Goal: Navigation & Orientation: Find specific page/section

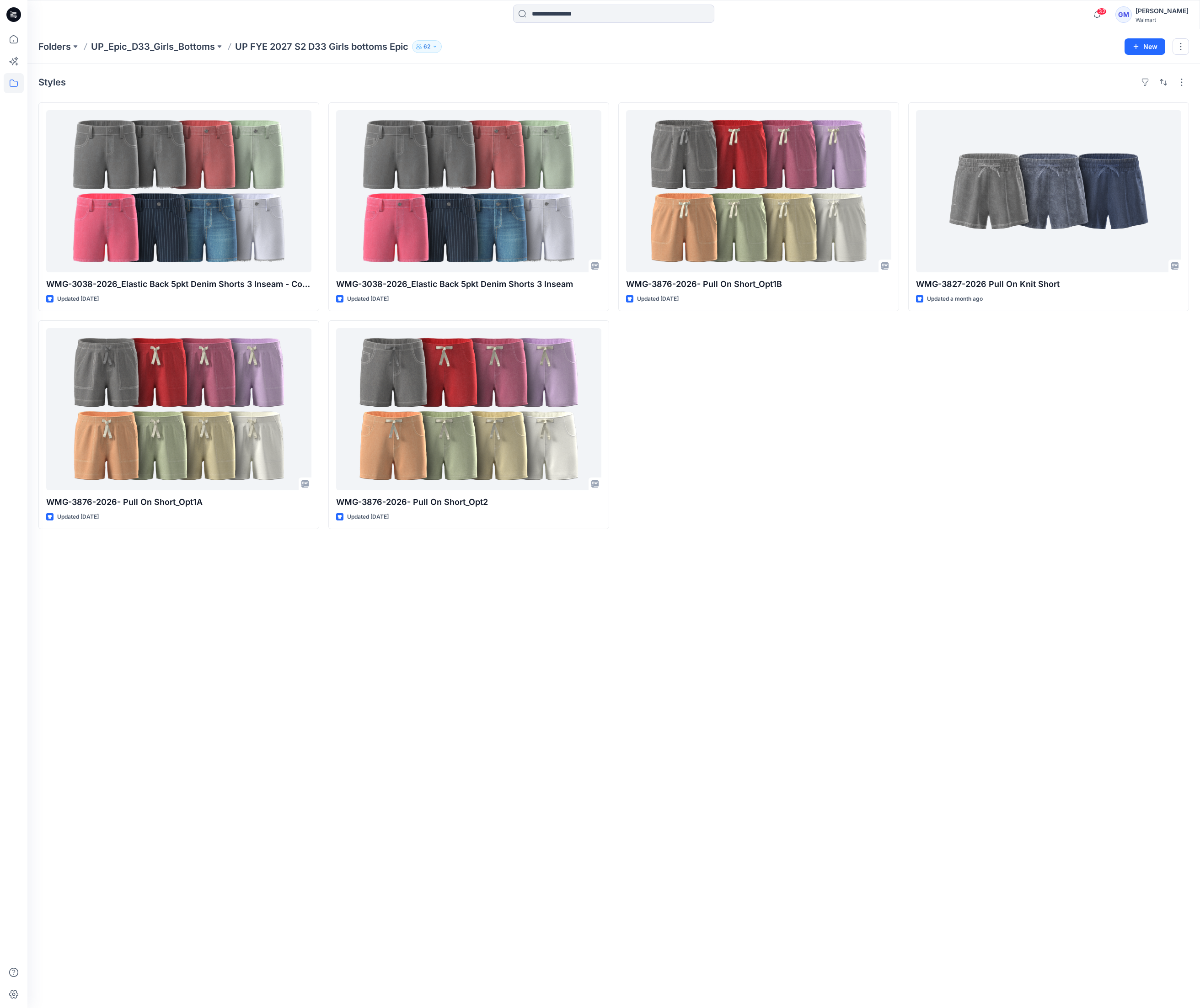
click at [175, 738] on div "Styles WMG-3038-2026_Elastic Back 5pkt Denim Shorts 3 Inseam - Cost Opt Updated…" at bounding box center [613, 536] width 1172 height 944
click at [554, 14] on input at bounding box center [613, 14] width 201 height 18
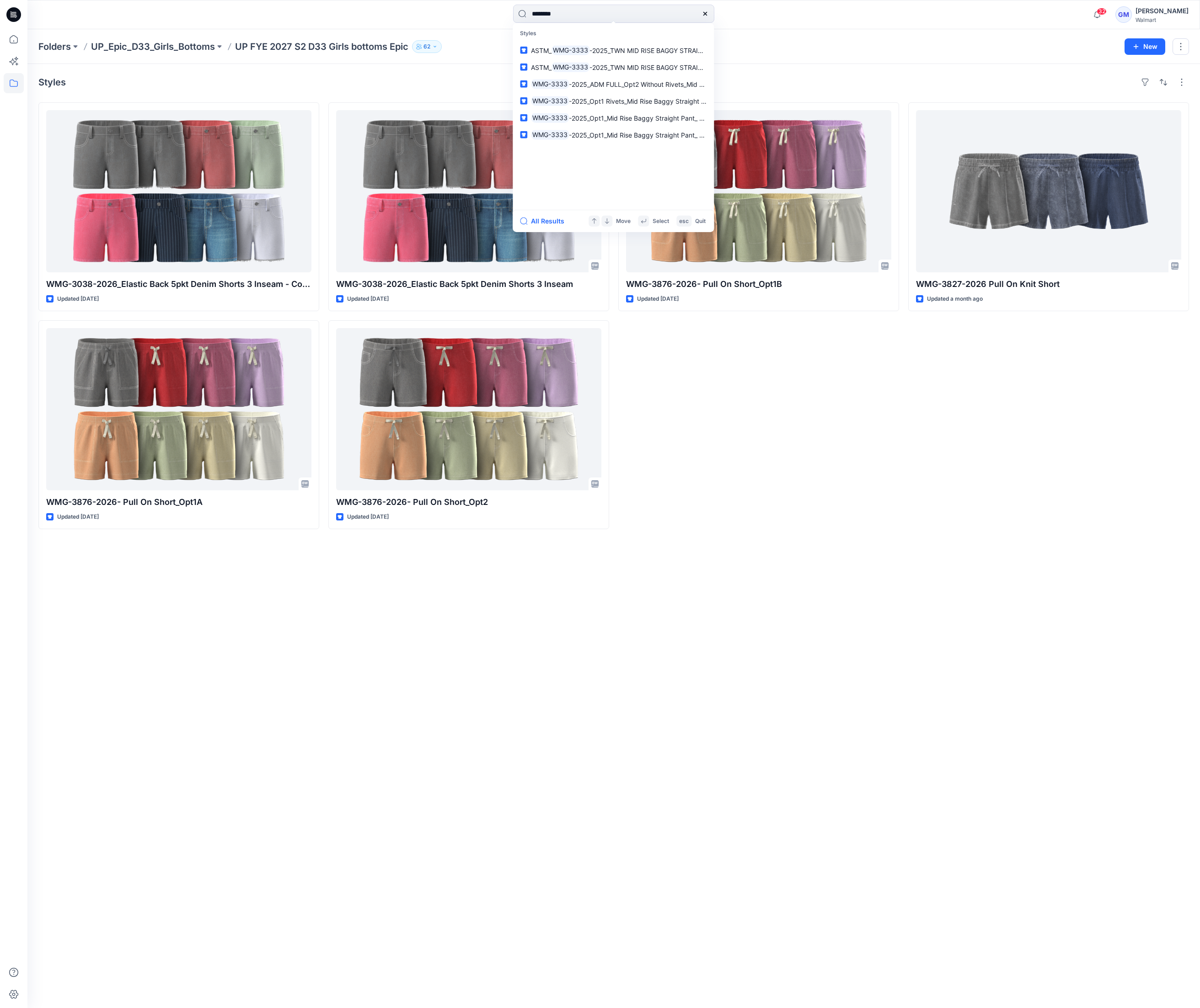
type input "********"
click at [551, 228] on div "All Results Move Select esc Quit" at bounding box center [613, 221] width 201 height 23
click at [550, 221] on button "All Results" at bounding box center [545, 221] width 51 height 11
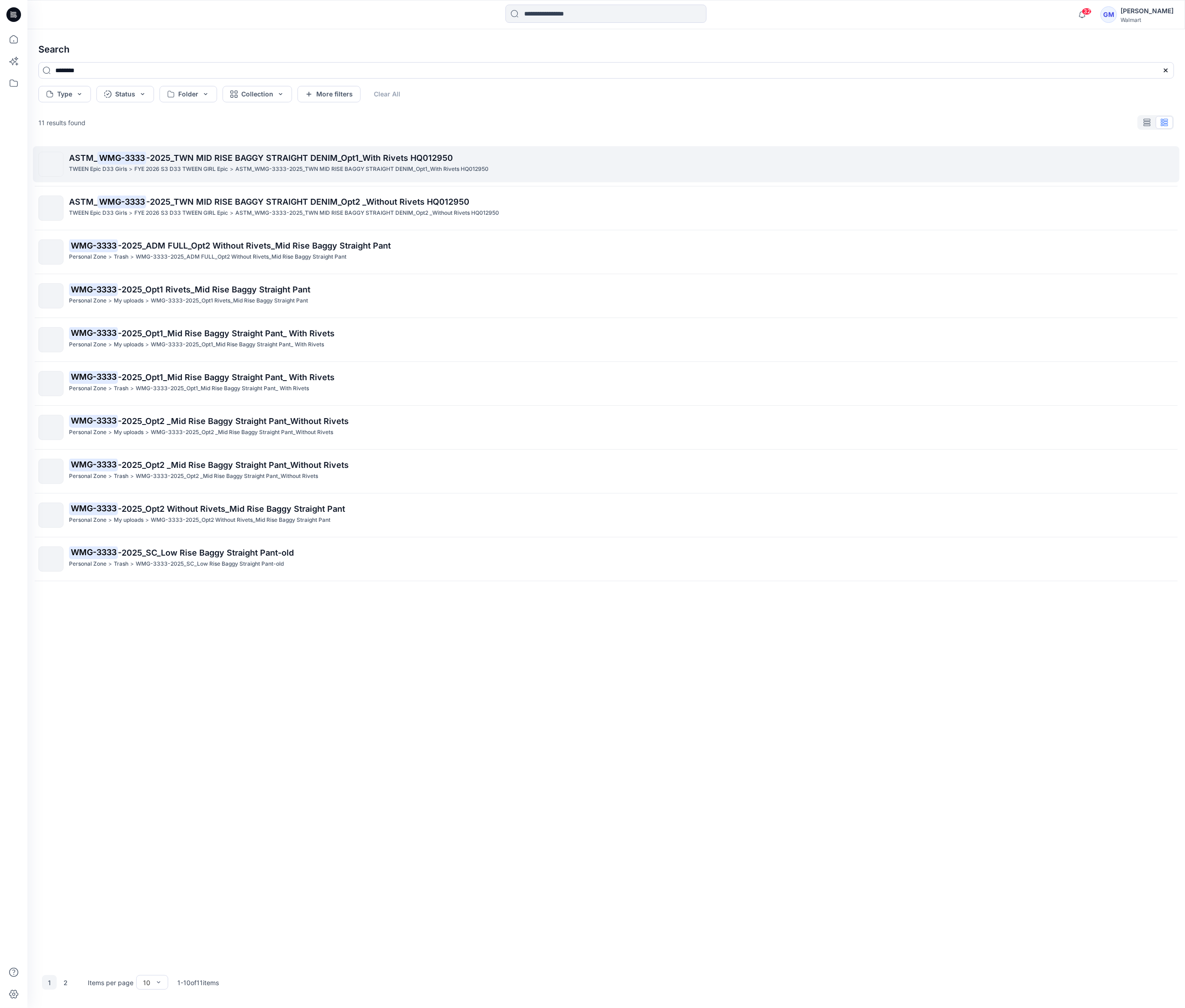
click at [429, 154] on span "-2025_TWN MID RISE BAGGY STRAIGHT DENIM_Opt1_With Rivets HQ012950" at bounding box center [299, 158] width 307 height 10
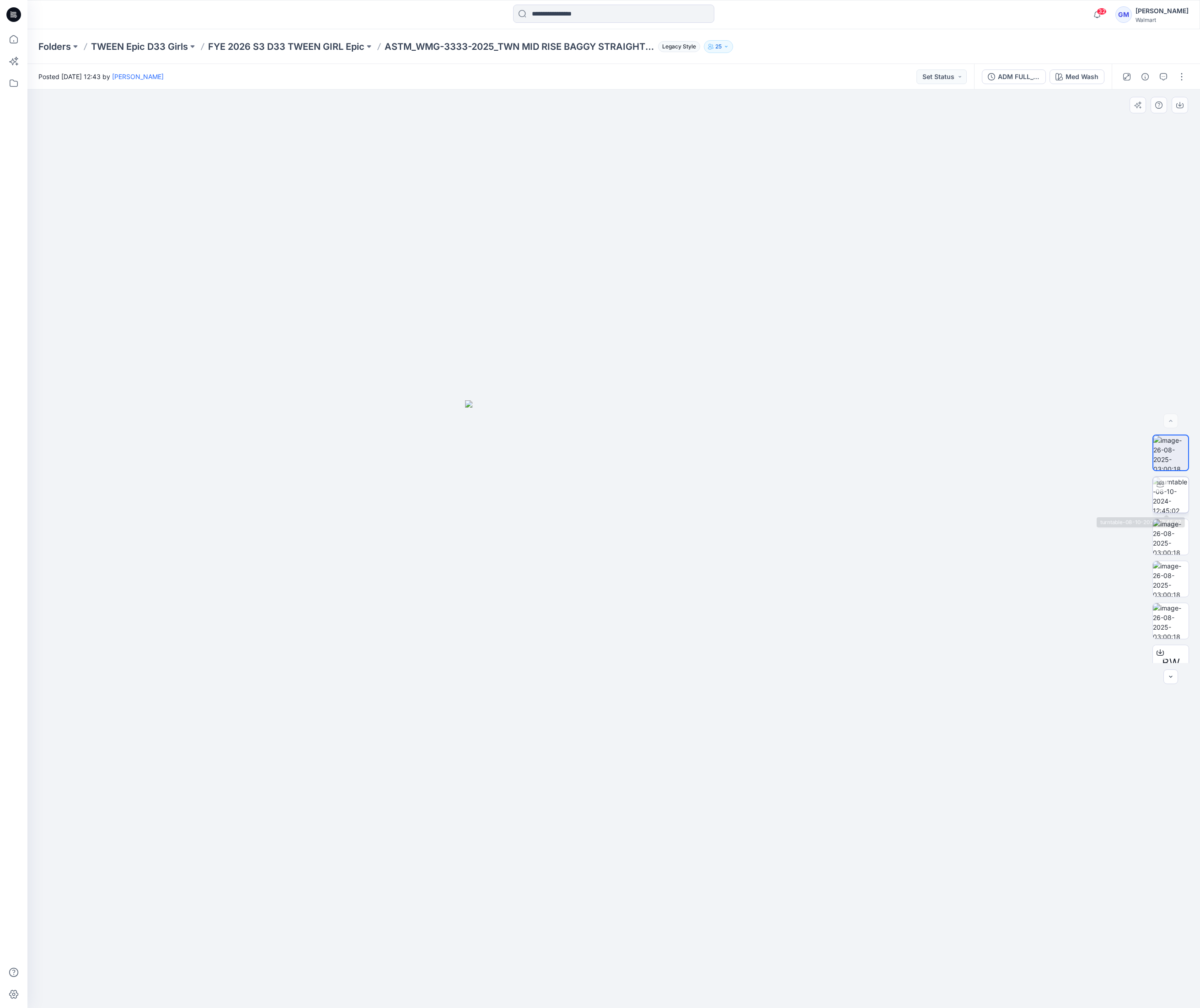
click at [1173, 499] on img at bounding box center [1170, 495] width 35 height 35
click at [345, 51] on p "FYE 2026 S3 D33 TWEEN GIRL Epic" at bounding box center [286, 46] width 156 height 13
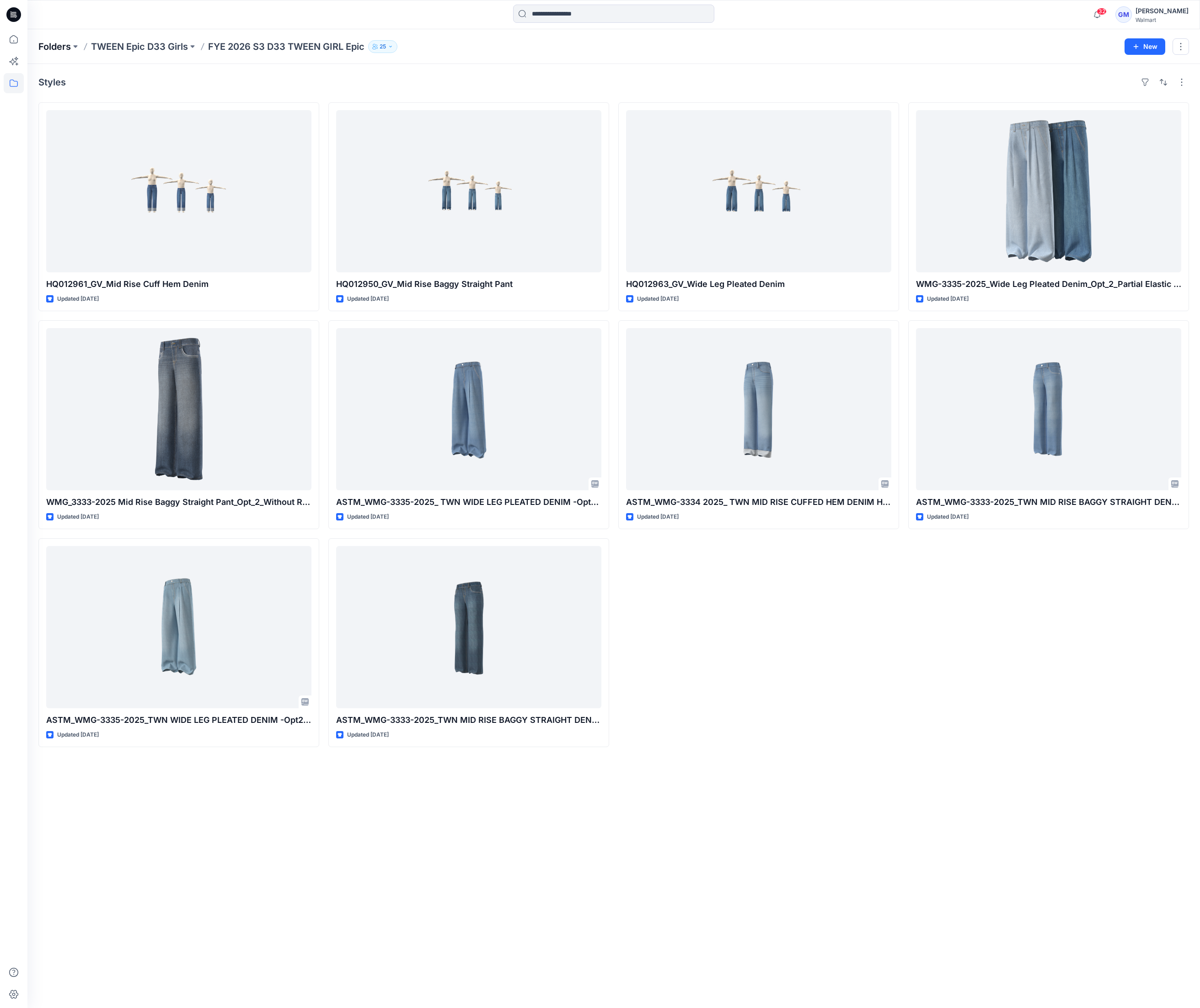
click at [47, 44] on p "Folders" at bounding box center [54, 46] width 32 height 13
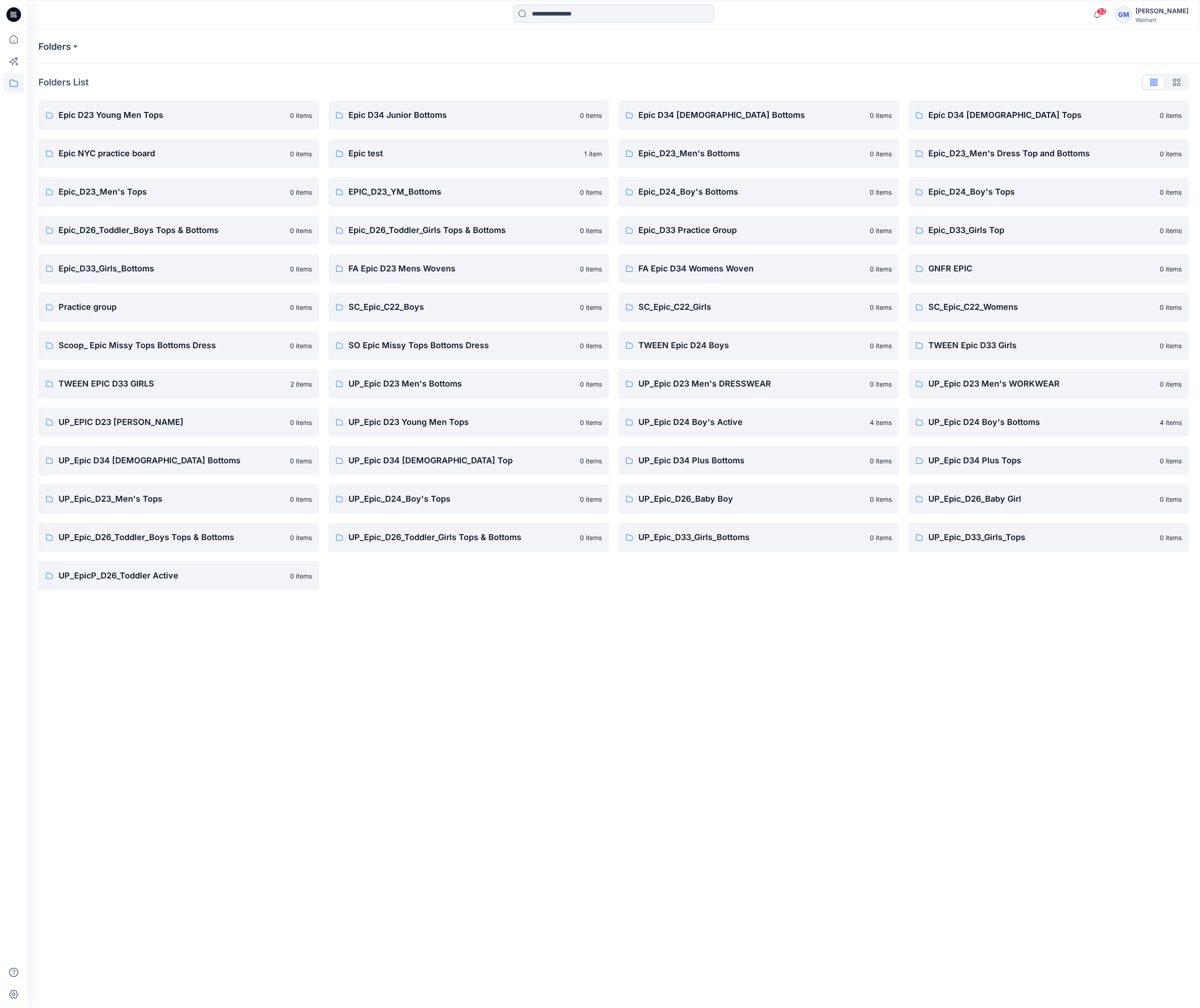
click at [511, 684] on div "Folders Folders List Epic D23 Young Men Tops 0 items Epic NYC practice board 0 …" at bounding box center [613, 519] width 1172 height 979
drag, startPoint x: 511, startPoint y: 684, endPoint x: 679, endPoint y: 421, distance: 312.1
click at [679, 421] on p "UP_Epic D24 Boy's Active" at bounding box center [750, 422] width 226 height 13
click at [134, 417] on p "UP_EPIC D23 [PERSON_NAME]" at bounding box center [171, 422] width 226 height 13
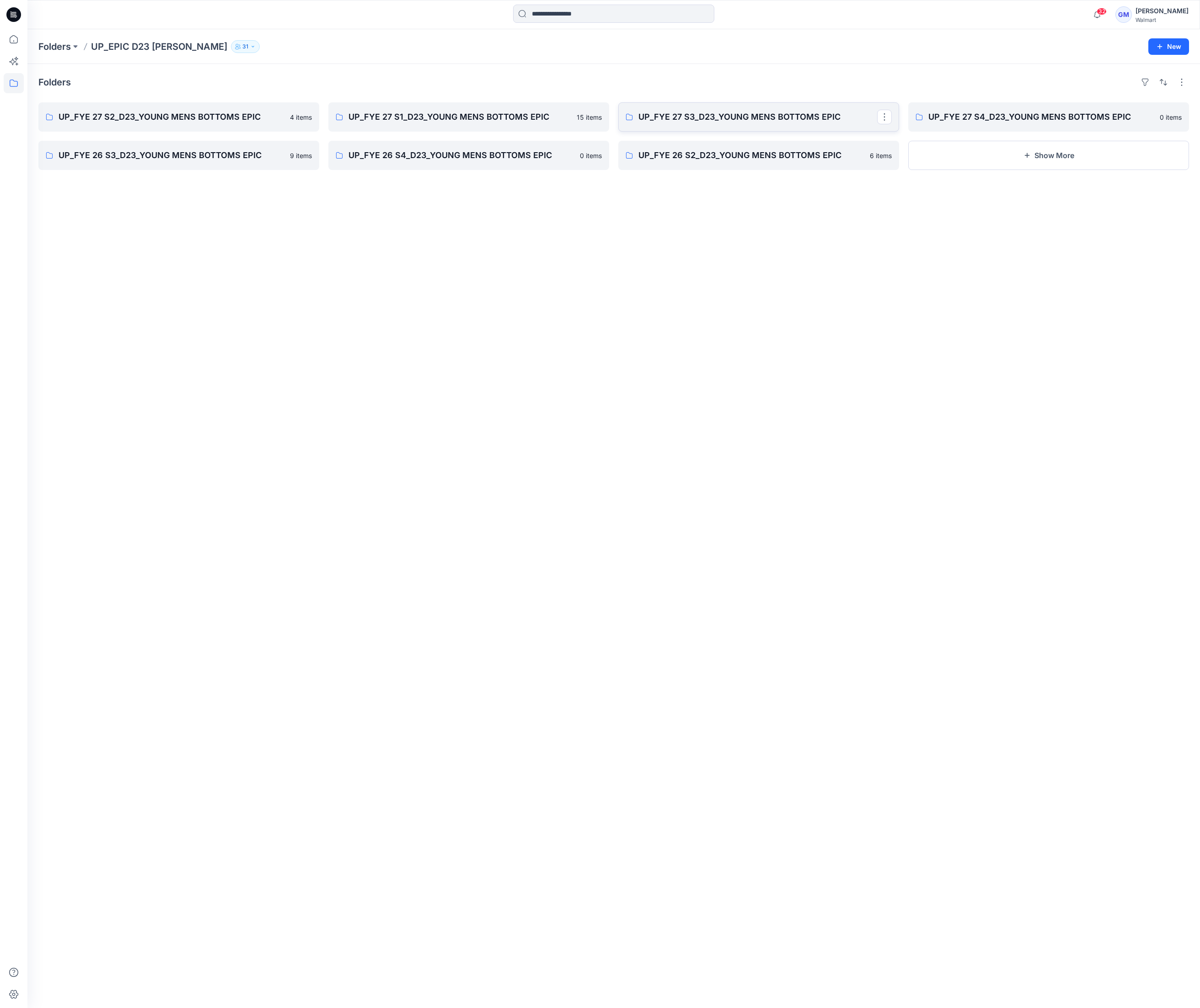
click at [749, 124] on p "UP_FYE 27 S3_D23_YOUNG MENS BOTTOMS EPIC" at bounding box center [757, 117] width 238 height 13
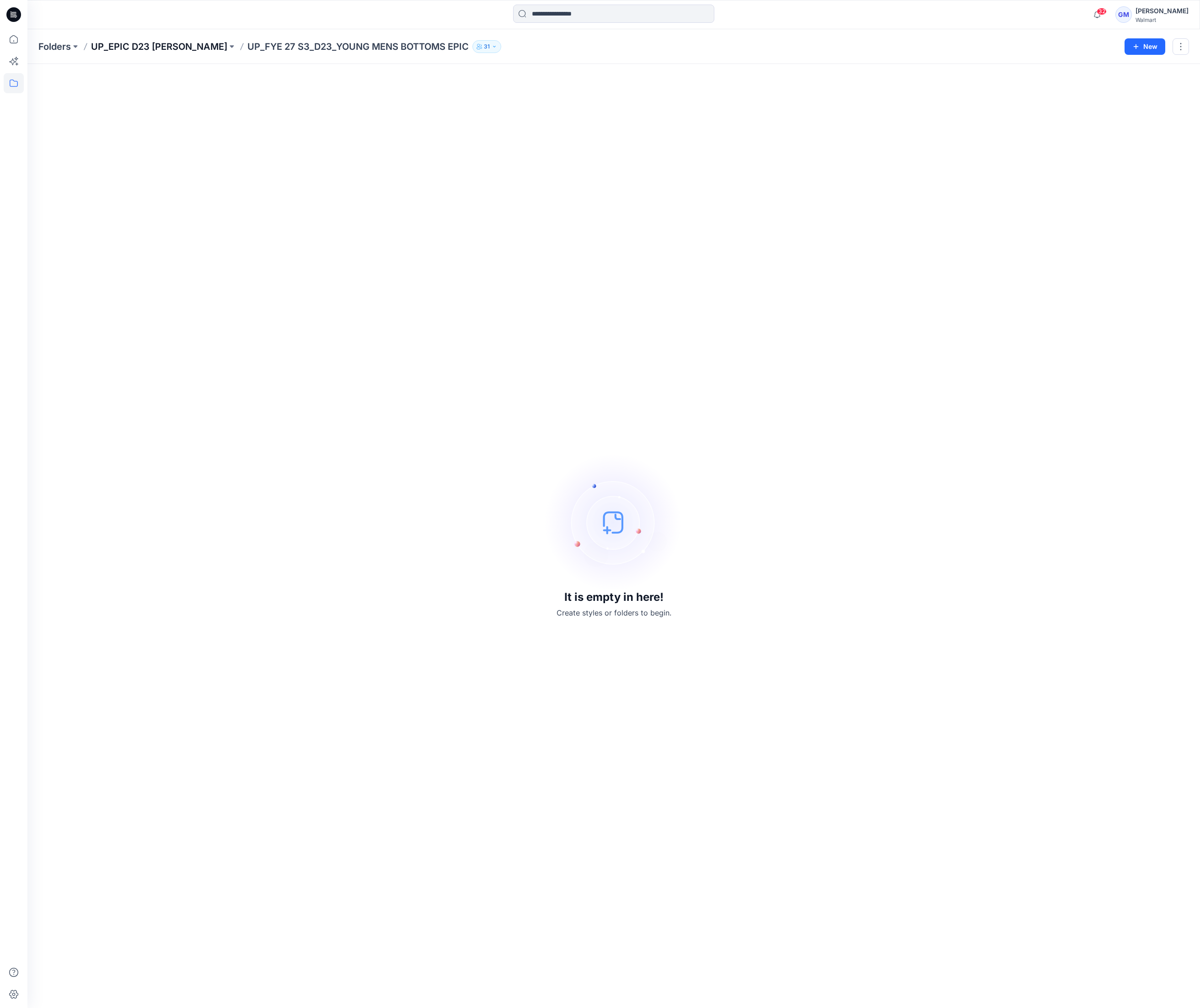
click at [173, 47] on p "UP_EPIC D23 [PERSON_NAME]" at bounding box center [159, 46] width 137 height 13
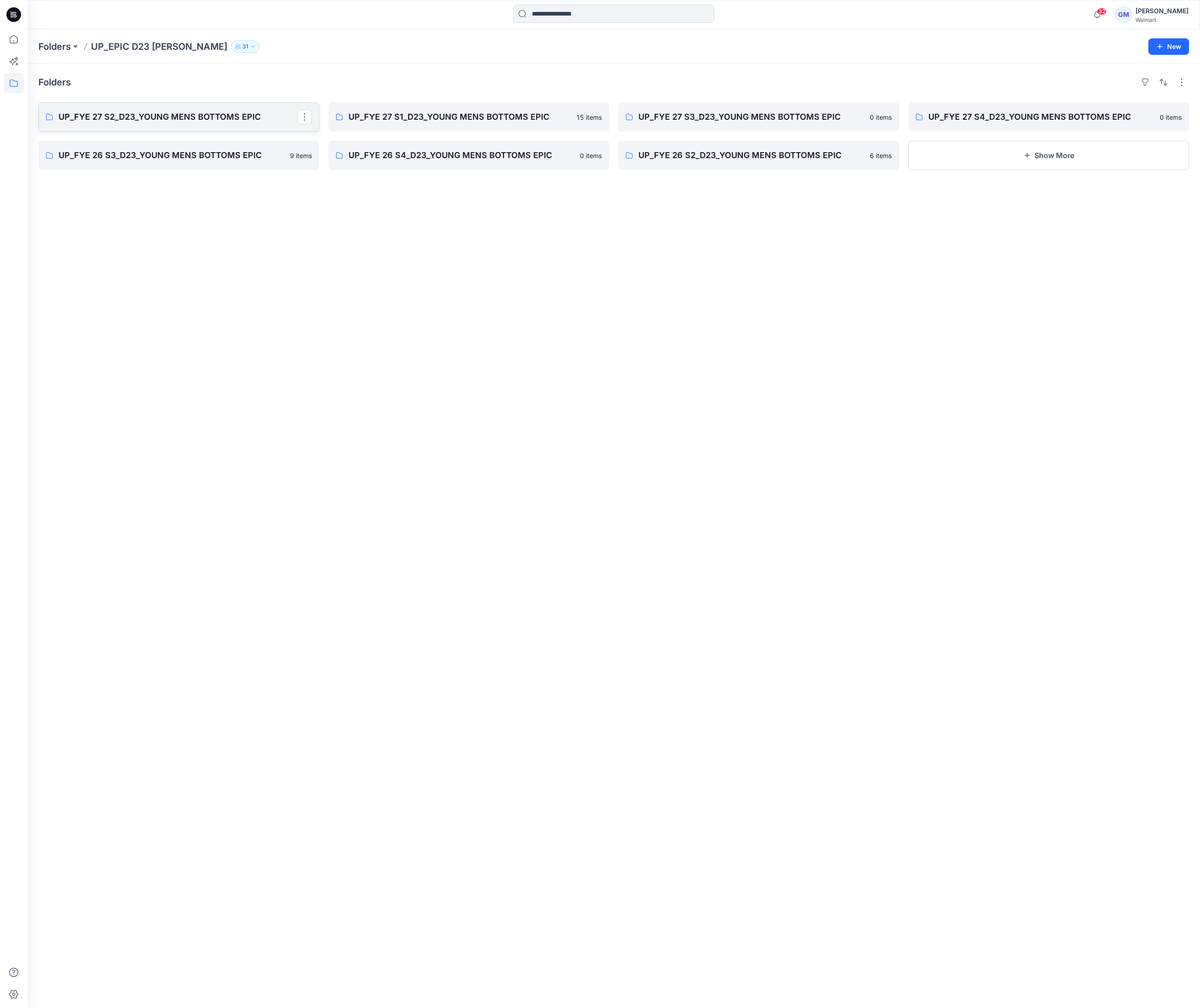
click at [220, 116] on p "UP_FYE 27 S2_D23_YOUNG MENS BOTTOMS EPIC" at bounding box center [178, 117] width 238 height 13
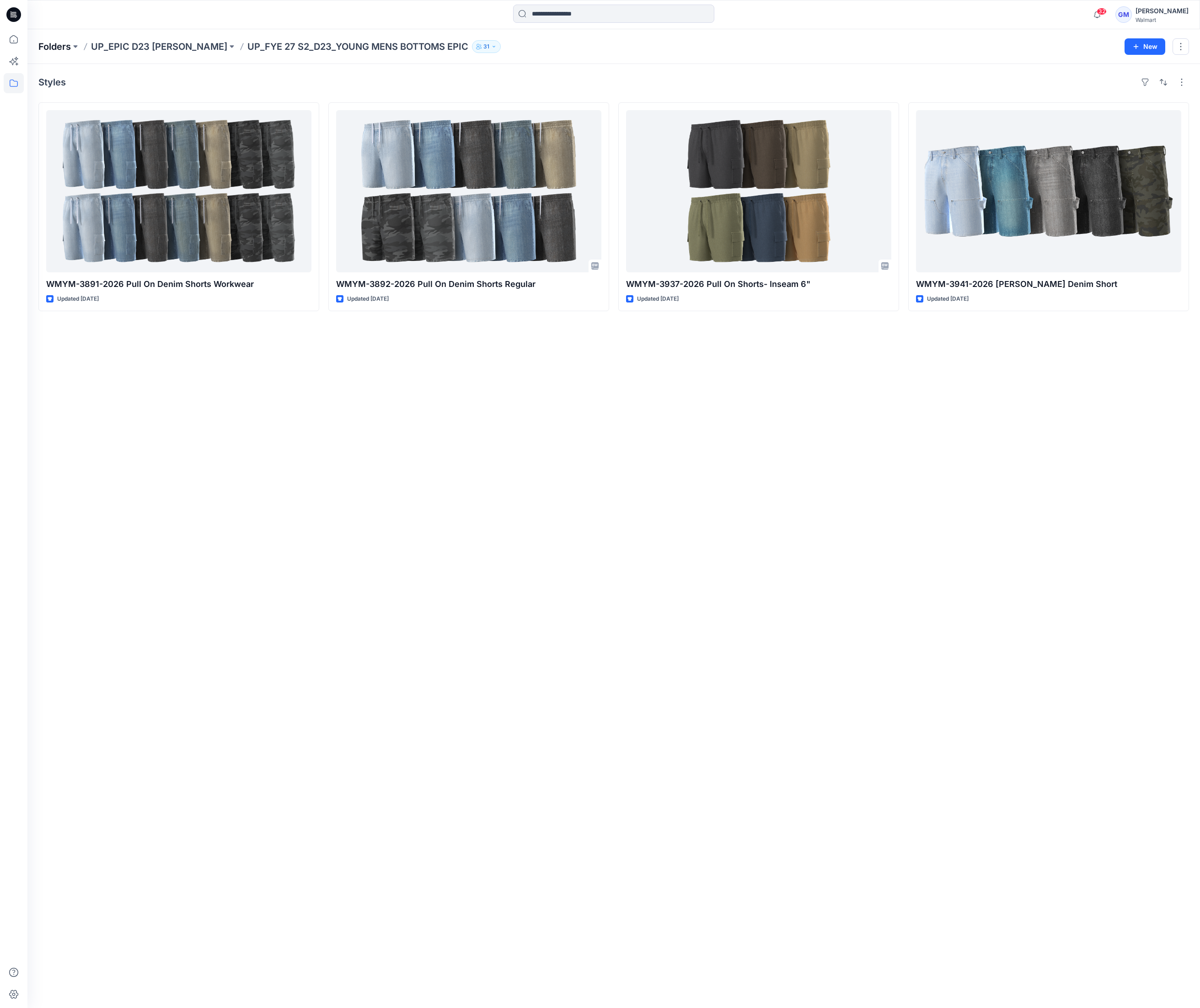
click at [48, 49] on p "Folders" at bounding box center [54, 46] width 32 height 13
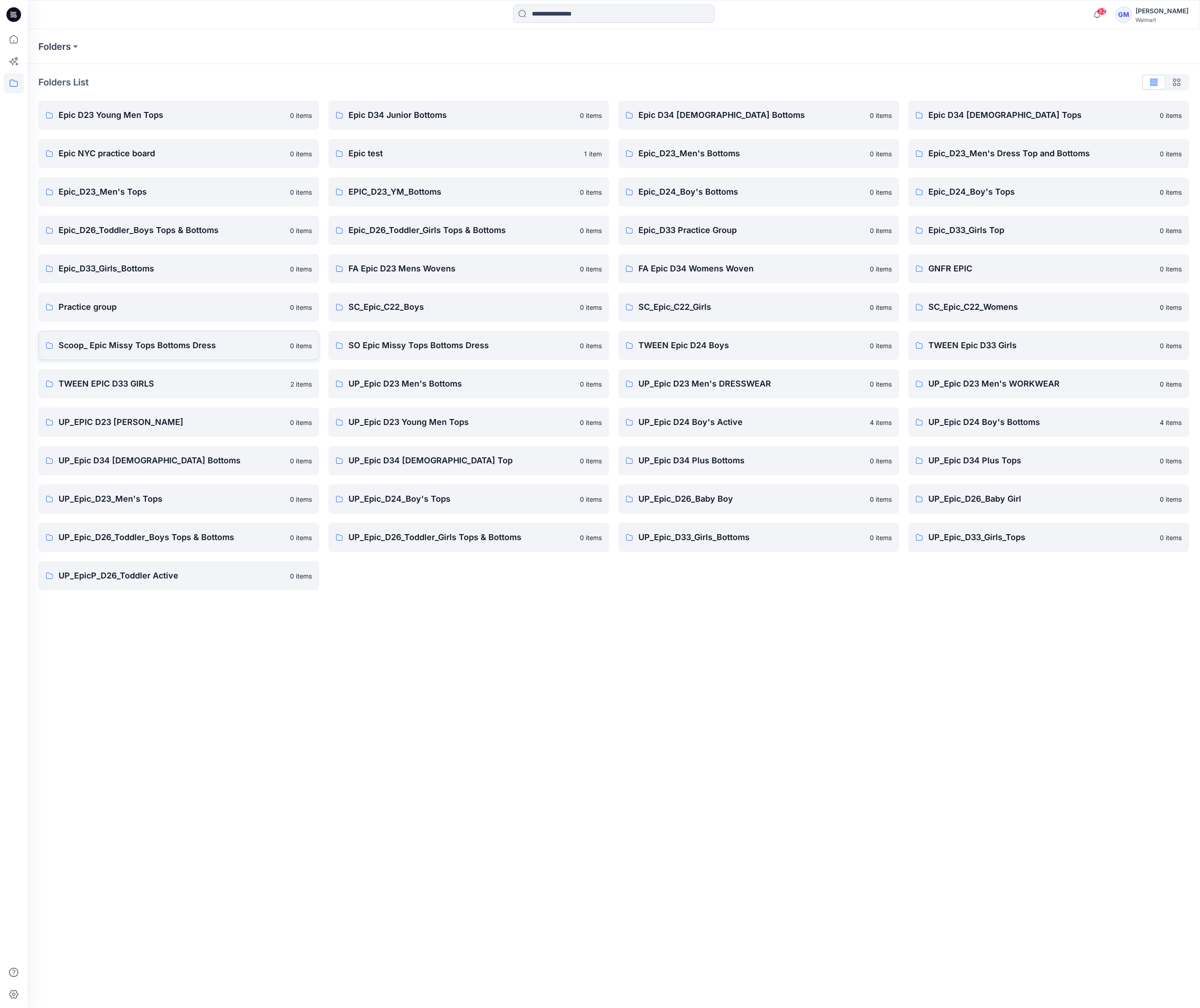
click at [118, 336] on link "Scoop_ Epic Missy Tops Bottoms Dress 0 items" at bounding box center [179, 345] width 281 height 29
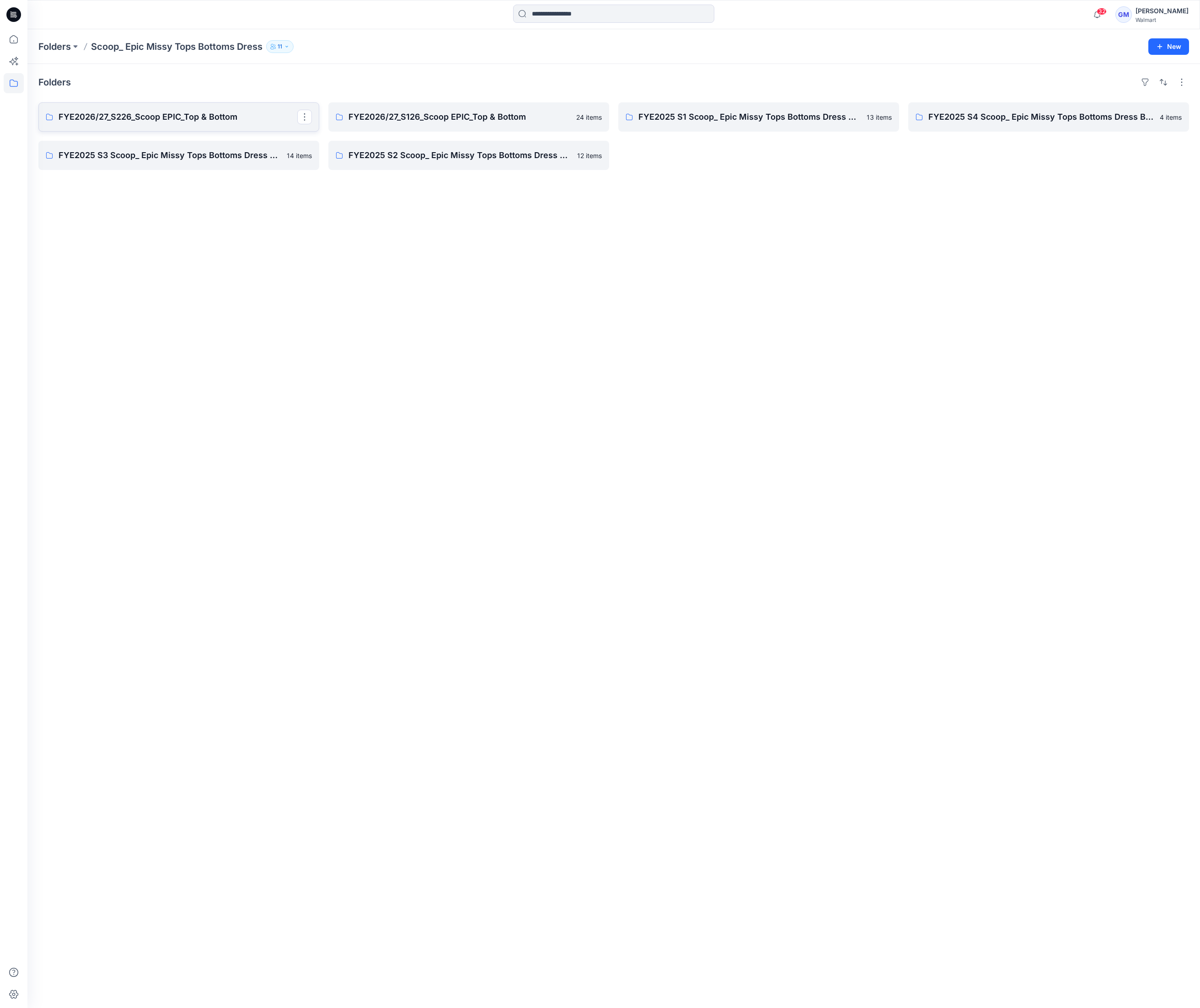
click at [192, 120] on p "FYE2026/27_S226_Scoop EPIC_Top & Bottom" at bounding box center [178, 117] width 238 height 13
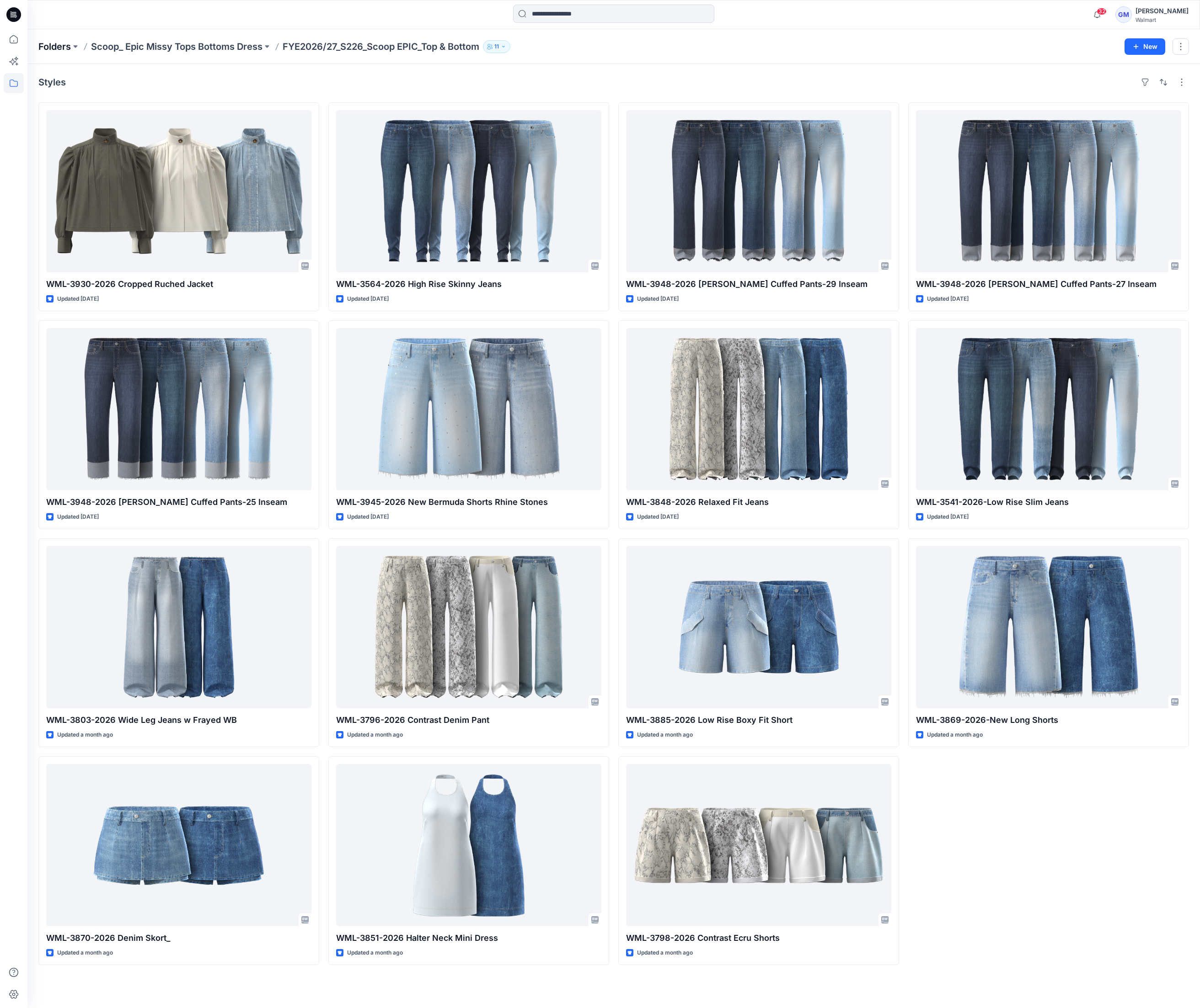
click at [55, 49] on p "Folders" at bounding box center [54, 46] width 32 height 13
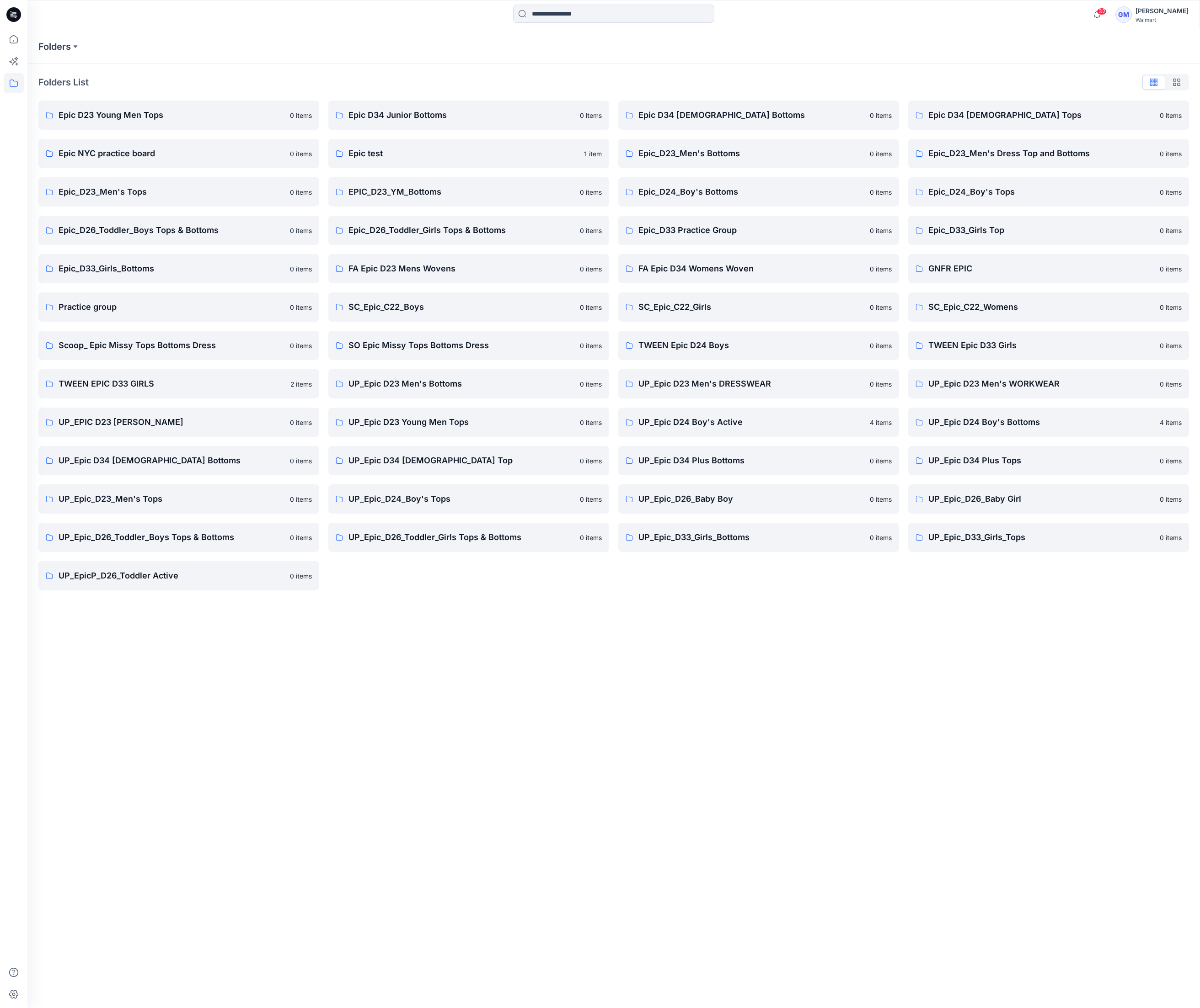
click at [692, 628] on div "Folders Folders List Epic D23 Young Men Tops 0 items Epic NYC practice board 0 …" at bounding box center [613, 519] width 1172 height 979
click at [750, 271] on p "FA Epic D34 Womens Woven" at bounding box center [750, 268] width 226 height 13
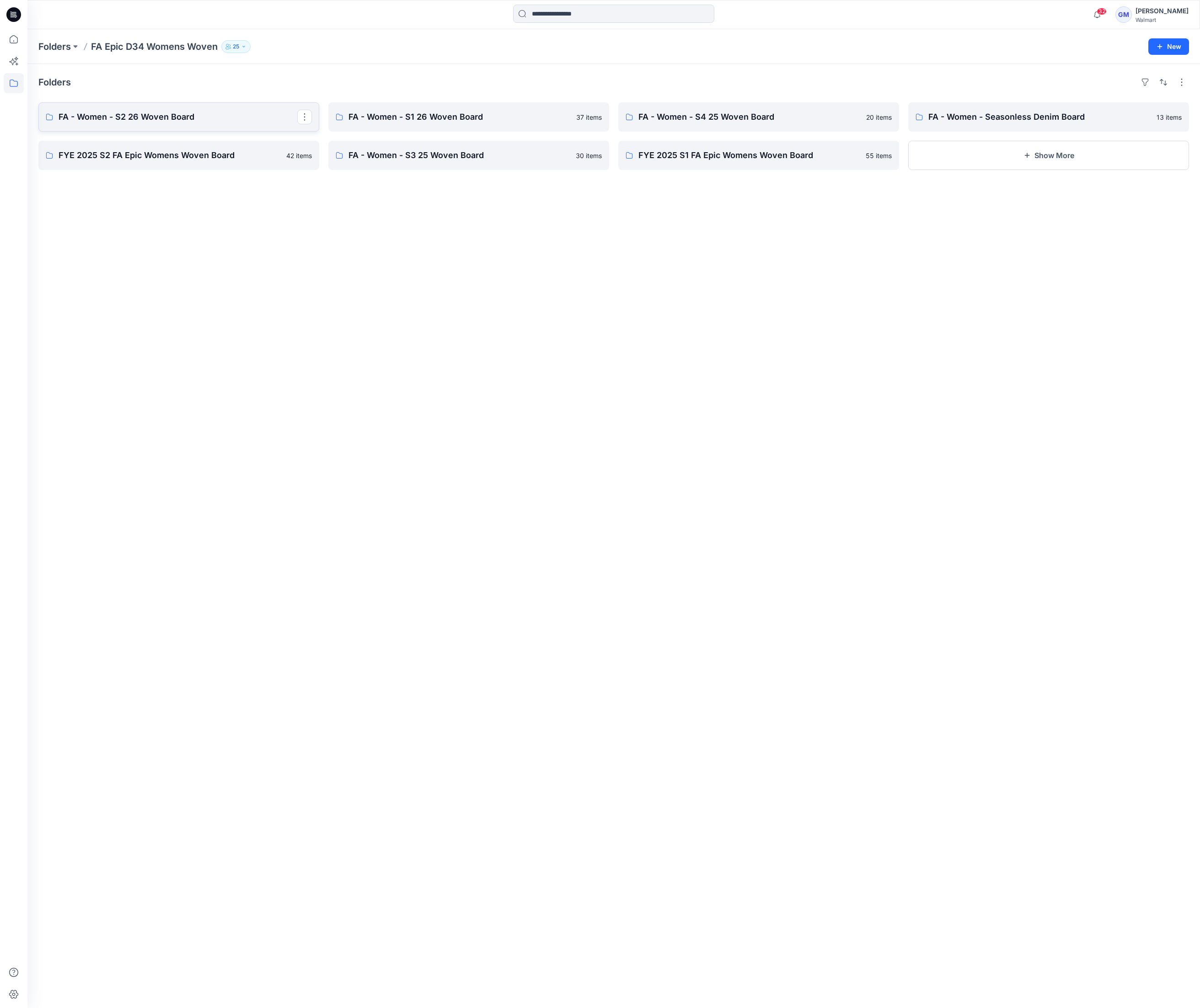
click at [158, 118] on p "FA - Women - S2 26 Woven Board" at bounding box center [178, 117] width 238 height 13
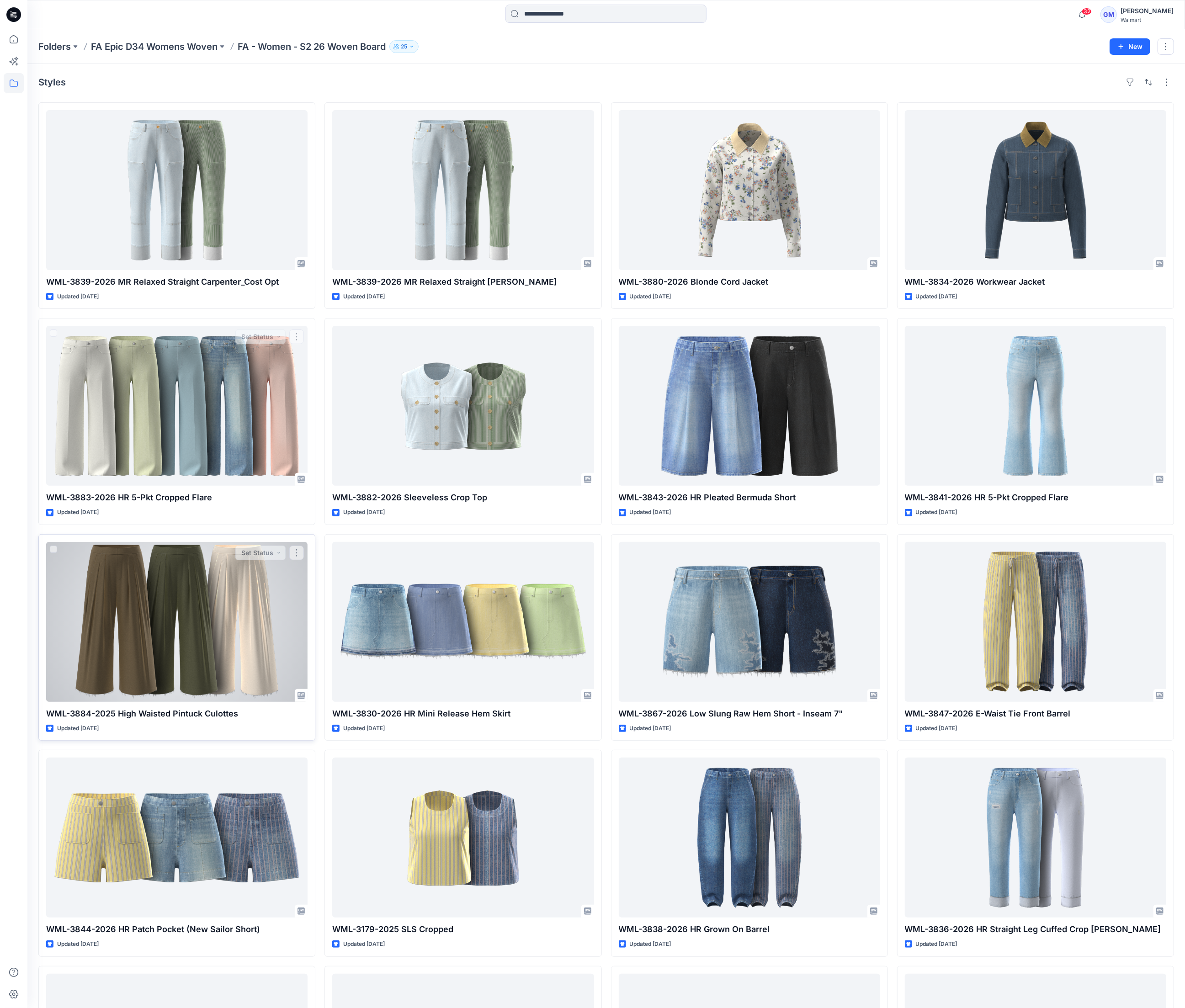
click at [143, 634] on div at bounding box center [176, 622] width 262 height 160
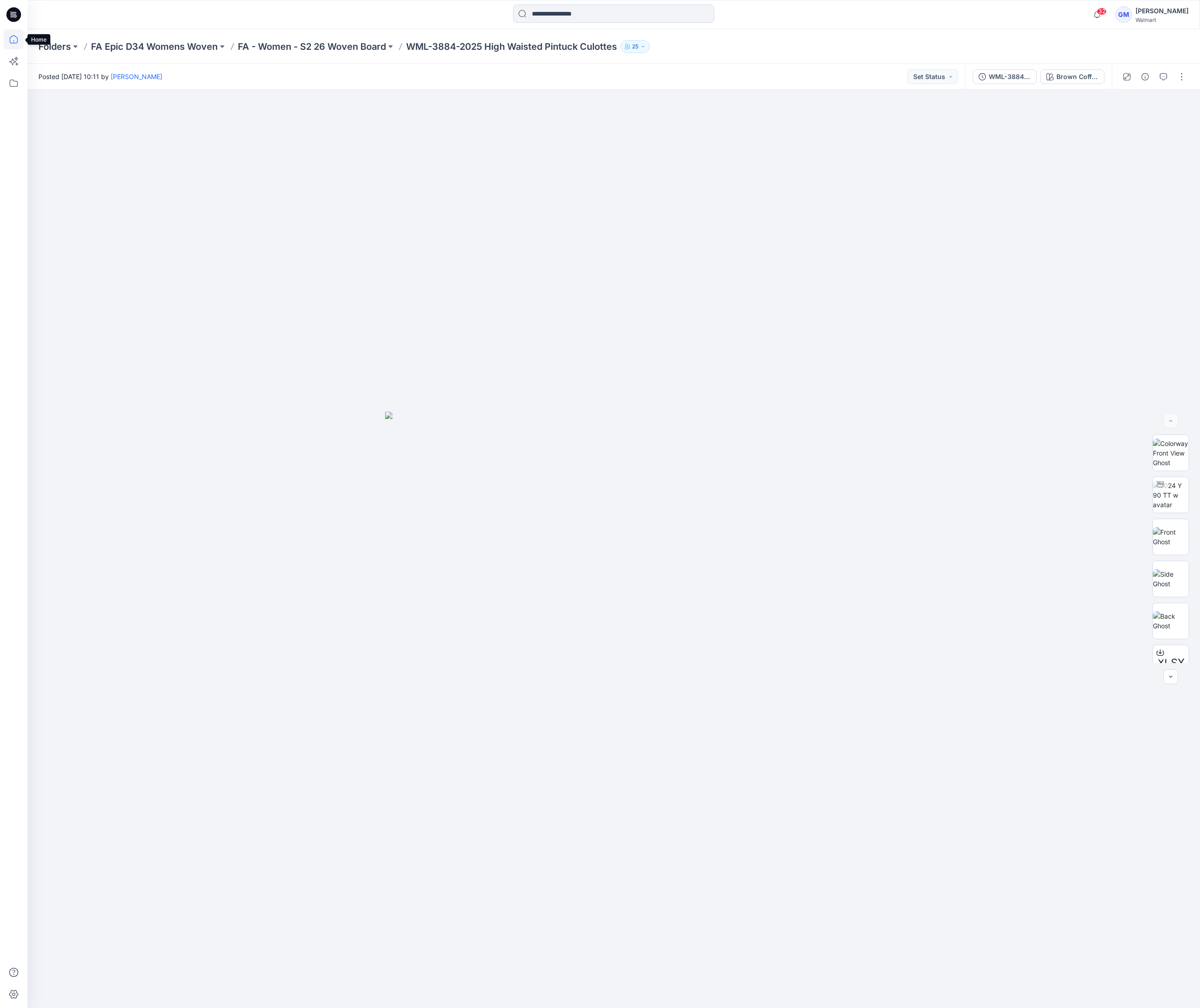
click at [14, 41] on icon at bounding box center [14, 39] width 20 height 20
